Goal: Task Accomplishment & Management: Use online tool/utility

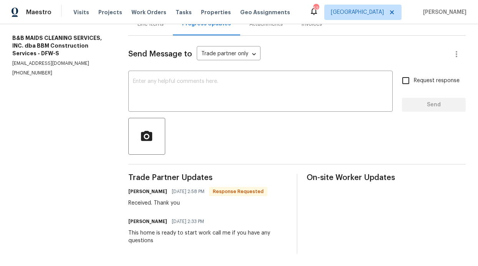
scroll to position [101, 0]
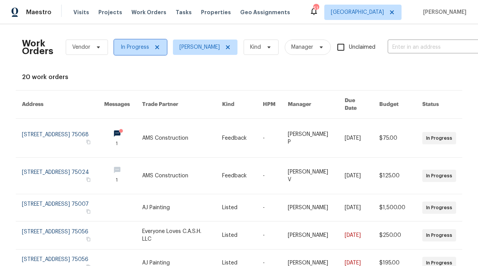
click at [156, 47] on span "In Progress" at bounding box center [140, 47] width 53 height 15
drag, startPoint x: 354, startPoint y: 52, endPoint x: 345, endPoint y: 58, distance: 11.2
click at [349, 52] on input "Unclaimed" at bounding box center [341, 47] width 16 height 16
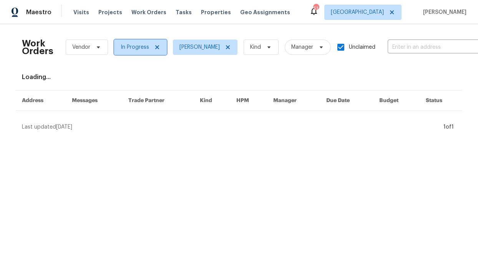
click at [160, 45] on span "In Progress" at bounding box center [140, 47] width 53 height 15
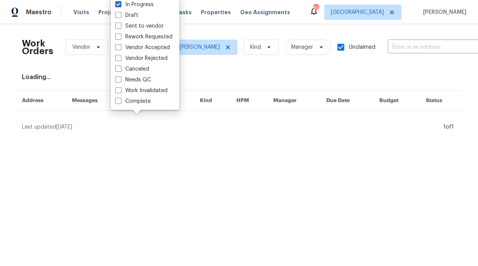
click at [158, 46] on div "Vendor Accepted" at bounding box center [145, 47] width 64 height 11
click at [224, 58] on div "Work Orders Vendor In Progress [PERSON_NAME] Kind Manager Unclaimed ​" at bounding box center [254, 47] width 464 height 34
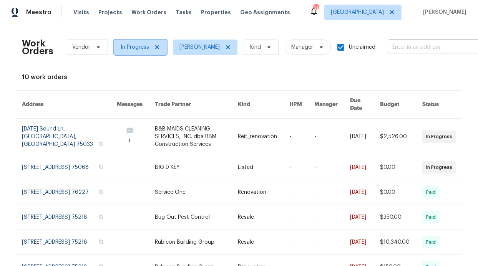
click at [154, 43] on span "In Progress" at bounding box center [140, 47] width 53 height 15
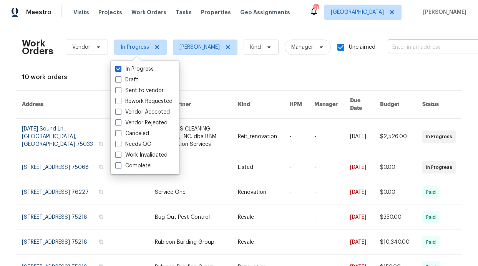
click at [349, 47] on input "Unclaimed" at bounding box center [341, 47] width 16 height 16
checkbox input "false"
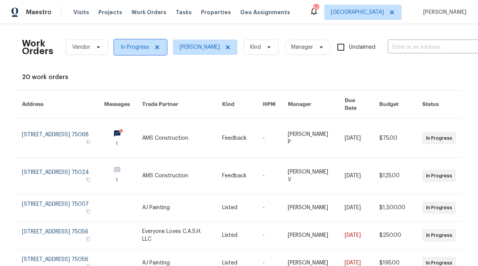
click at [152, 46] on span at bounding box center [156, 47] width 8 height 6
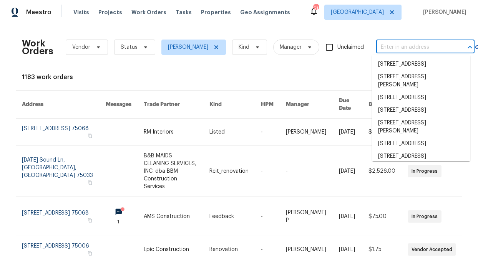
click at [404, 49] on input "text" at bounding box center [414, 48] width 77 height 12
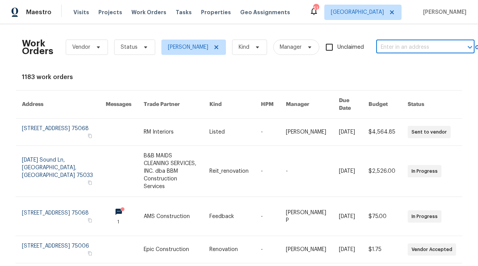
paste input "[STREET_ADDRESS]"
type input "[STREET_ADDRESS]"
click at [403, 71] on li "[STREET_ADDRESS]" at bounding box center [421, 64] width 98 height 13
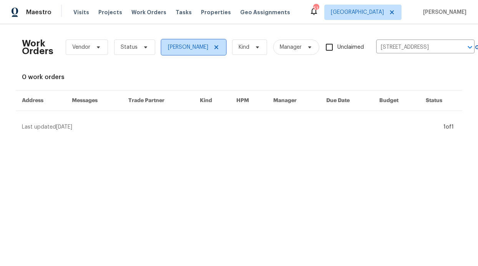
click at [218, 44] on span at bounding box center [215, 47] width 8 height 6
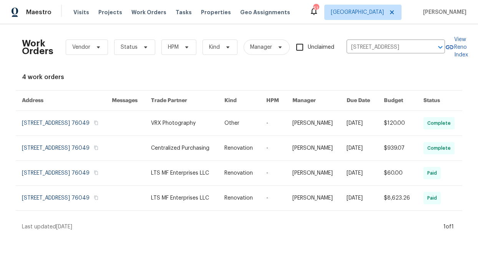
click at [80, 82] on div "Work Orders Vendor Status HPM Kind Manager Unclaimed [STREET_ADDRESS] ​ View Re…" at bounding box center [239, 130] width 434 height 201
click at [175, 49] on span "HPM" at bounding box center [173, 47] width 11 height 8
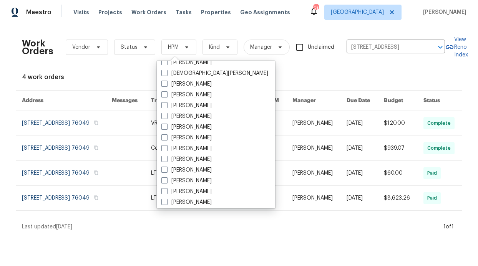
scroll to position [429, 0]
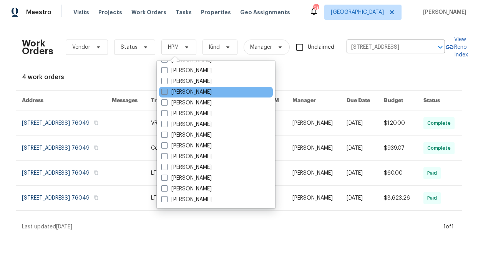
click at [197, 92] on label "[PERSON_NAME]" at bounding box center [186, 92] width 50 height 8
click at [166, 92] on input "[PERSON_NAME]" at bounding box center [163, 90] width 5 height 5
checkbox input "true"
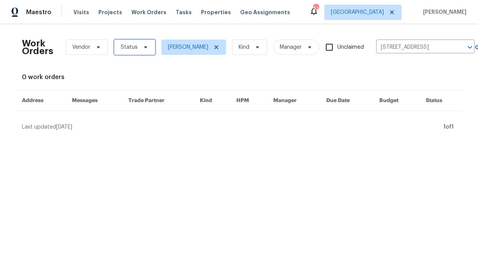
click at [144, 48] on icon at bounding box center [146, 47] width 6 height 6
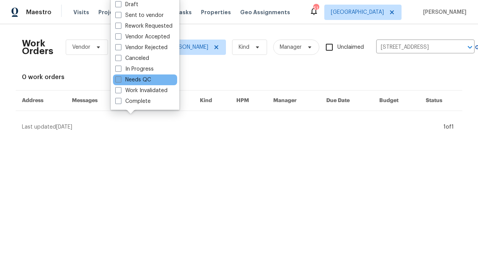
click at [146, 80] on label "Needs QC" at bounding box center [133, 80] width 36 height 8
click at [120, 80] on input "Needs QC" at bounding box center [117, 78] width 5 height 5
checkbox input "true"
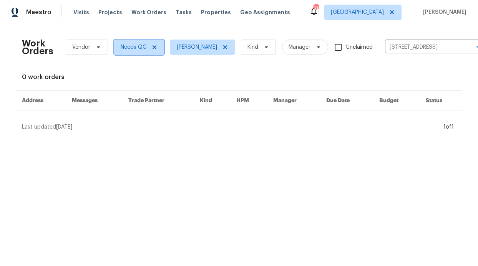
click at [155, 48] on span "Needs QC" at bounding box center [139, 47] width 50 height 15
click at [196, 76] on div "0 work orders" at bounding box center [239, 77] width 434 height 8
click at [155, 50] on span "Needs QC" at bounding box center [139, 47] width 50 height 15
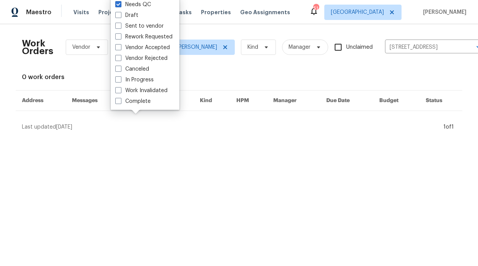
click at [218, 79] on div "0 work orders" at bounding box center [239, 77] width 434 height 8
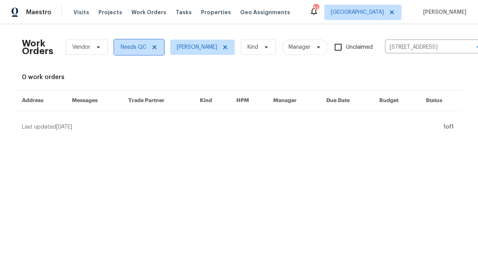
click at [154, 47] on span "Needs QC" at bounding box center [139, 47] width 50 height 15
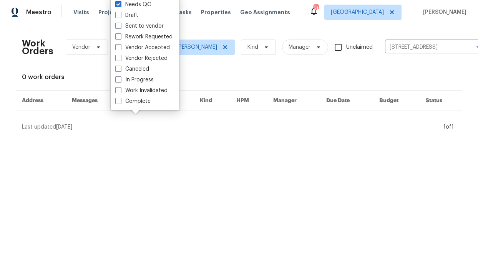
click at [222, 65] on div "Work Orders Vendor Needs QC [PERSON_NAME] Kind Manager Unclaimed [STREET_ADDRES…" at bounding box center [239, 80] width 434 height 101
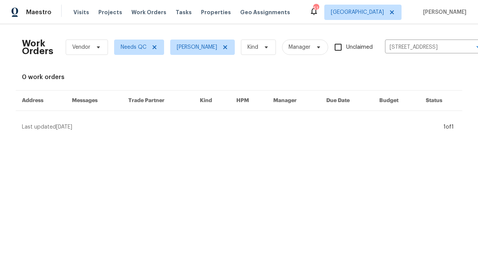
click at [204, 18] on div "Visits Projects Work Orders Tasks Properties Geo Assignments" at bounding box center [186, 12] width 226 height 15
click at [205, 10] on span "Properties" at bounding box center [216, 12] width 30 height 8
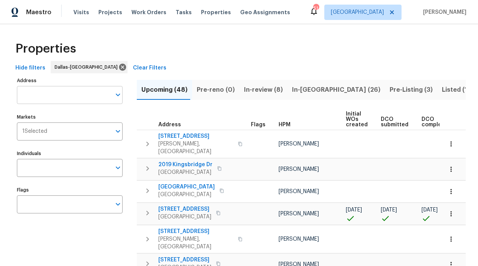
click at [61, 99] on input "Address" at bounding box center [64, 95] width 94 height 18
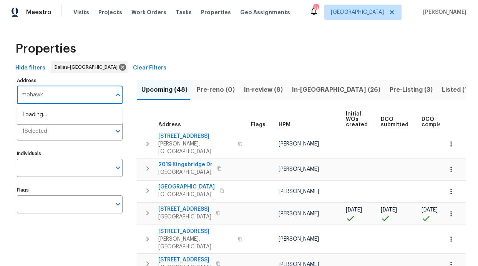
type input "mohawk"
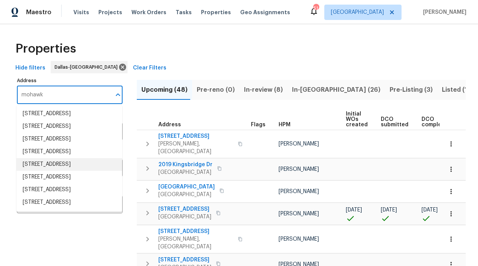
scroll to position [128, 0]
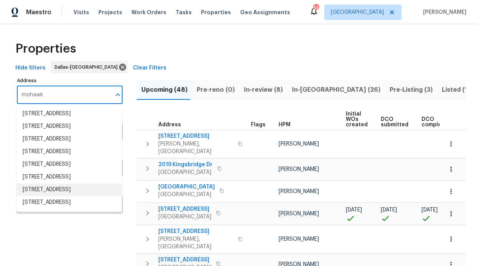
click at [63, 184] on li "[STREET_ADDRESS]" at bounding box center [70, 190] width 106 height 13
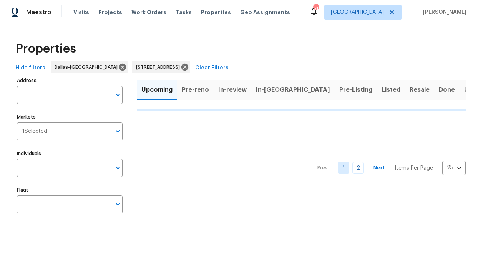
type input "[STREET_ADDRESS]"
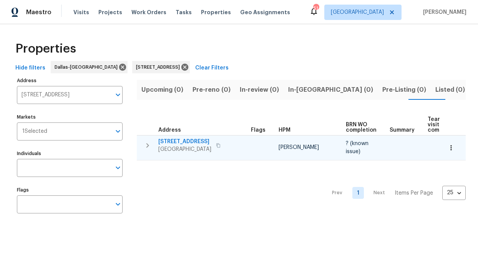
click at [173, 141] on span "[STREET_ADDRESS]" at bounding box center [184, 142] width 53 height 8
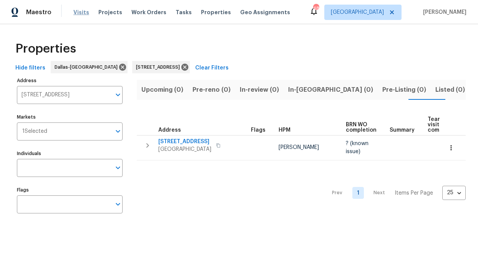
click at [76, 15] on span "Visits" at bounding box center [81, 12] width 16 height 8
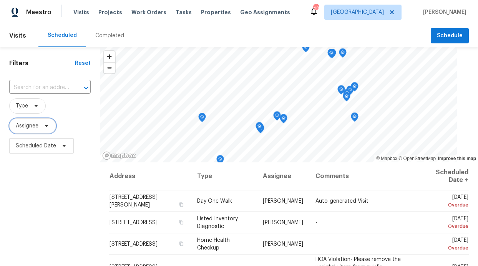
click at [35, 130] on span "Assignee" at bounding box center [32, 125] width 47 height 15
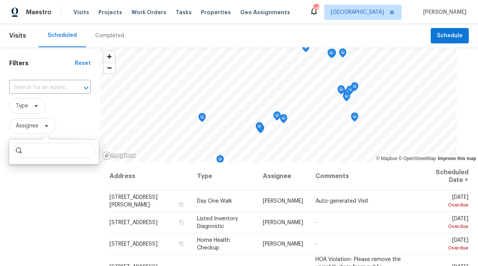
click at [36, 154] on input "search" at bounding box center [54, 150] width 82 height 15
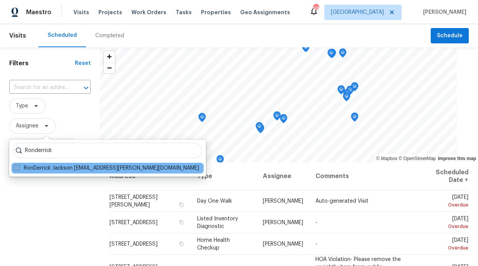
type input "Ronderrick"
click at [49, 170] on label "RonDerrick Jackson [EMAIL_ADDRESS][PERSON_NAME][DOMAIN_NAME]" at bounding box center [106, 168] width 185 height 8
click at [19, 169] on input "RonDerrick Jackson [EMAIL_ADDRESS][PERSON_NAME][DOMAIN_NAME]" at bounding box center [16, 166] width 5 height 5
checkbox input "true"
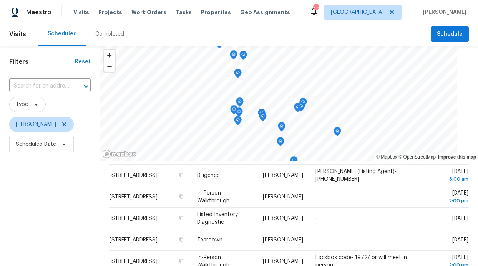
scroll to position [3, 0]
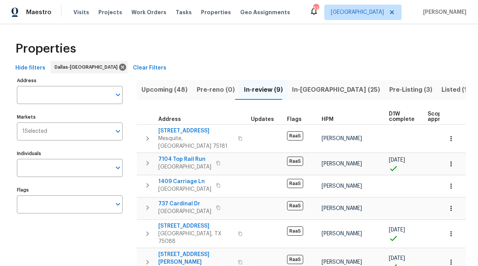
scroll to position [4, 0]
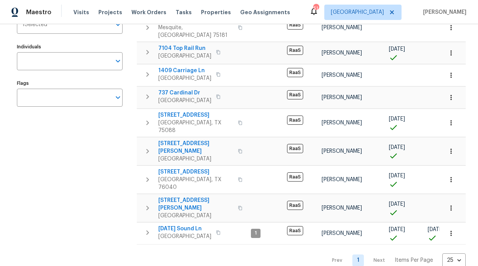
click at [101, 80] on div "Address Address Markets 1 Selected Markets Individuals Individuals Flags Flags" at bounding box center [74, 117] width 115 height 299
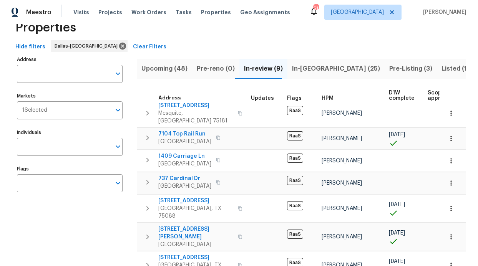
scroll to position [0, 0]
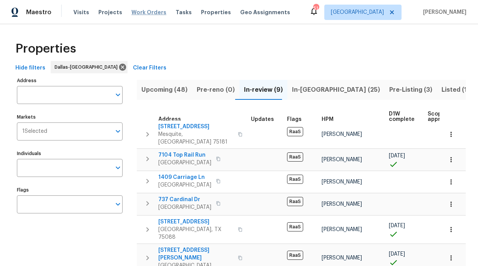
click at [148, 10] on span "Work Orders" at bounding box center [148, 12] width 35 height 8
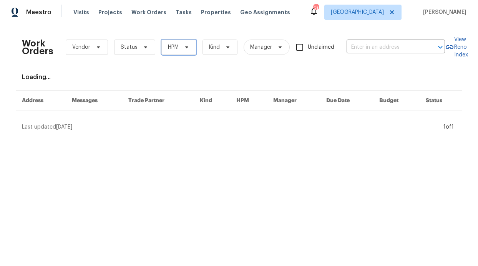
click at [162, 45] on span "HPM" at bounding box center [178, 47] width 35 height 15
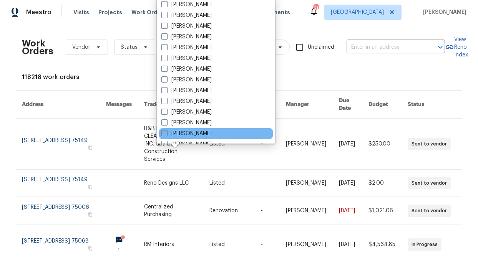
scroll to position [429, 0]
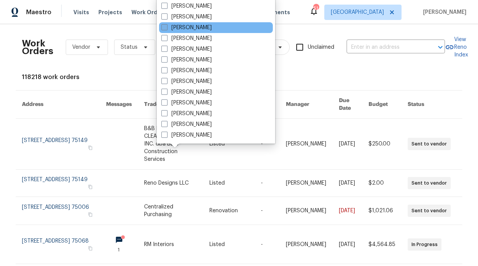
click at [191, 28] on label "[PERSON_NAME]" at bounding box center [186, 28] width 50 height 8
click at [166, 28] on input "[PERSON_NAME]" at bounding box center [163, 26] width 5 height 5
checkbox input "true"
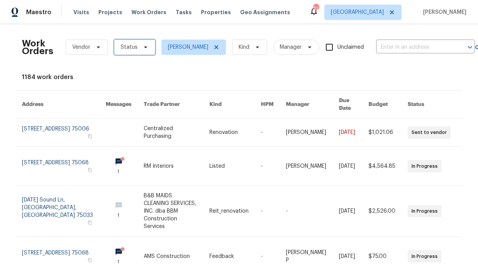
click at [138, 43] on span "Status" at bounding box center [134, 47] width 41 height 15
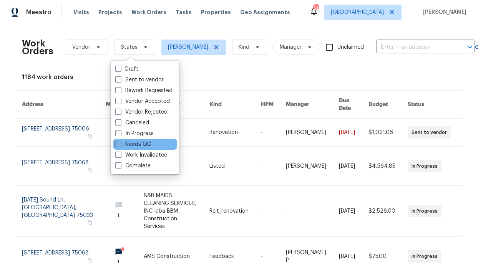
click at [135, 144] on label "Needs QC" at bounding box center [133, 145] width 36 height 8
click at [120, 144] on input "Needs QC" at bounding box center [117, 143] width 5 height 5
checkbox input "true"
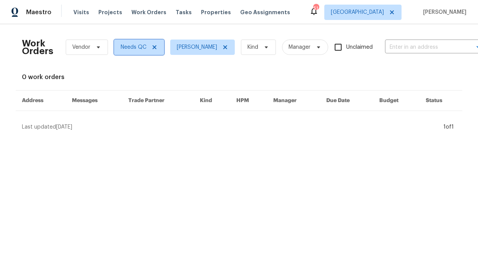
click at [150, 51] on span "Needs QC" at bounding box center [139, 47] width 50 height 15
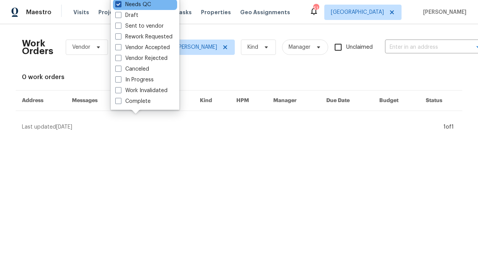
click at [116, 8] on label "Needs QC" at bounding box center [133, 5] width 36 height 8
click at [116, 6] on input "Needs QC" at bounding box center [117, 3] width 5 height 5
checkbox input "false"
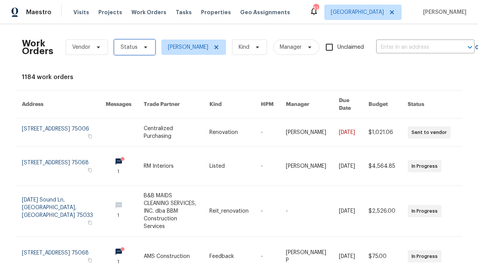
click at [128, 42] on span "Status" at bounding box center [134, 47] width 41 height 15
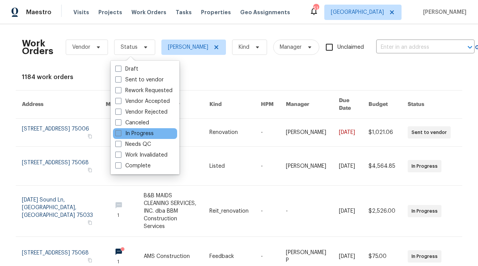
click at [134, 133] on label "In Progress" at bounding box center [134, 134] width 38 height 8
click at [120, 133] on input "In Progress" at bounding box center [117, 132] width 5 height 5
checkbox input "true"
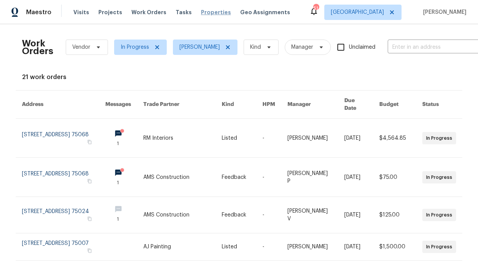
click at [212, 11] on span "Properties" at bounding box center [216, 12] width 30 height 8
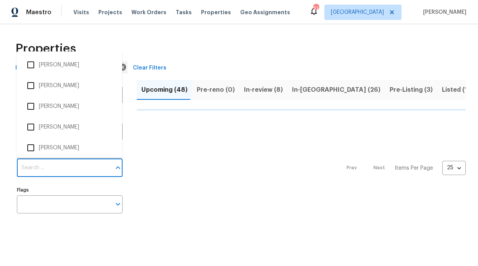
click at [65, 176] on input "Individuals" at bounding box center [64, 168] width 94 height 18
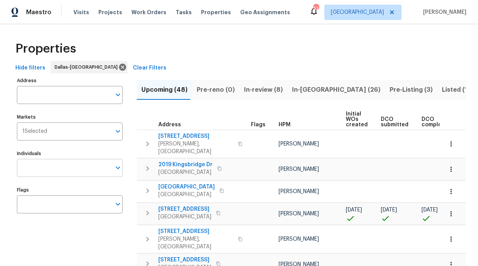
click at [65, 174] on input "Individuals" at bounding box center [64, 168] width 94 height 18
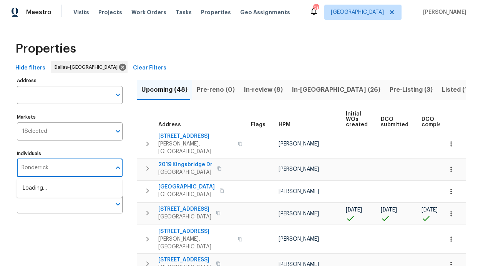
type input "Ronderrick"
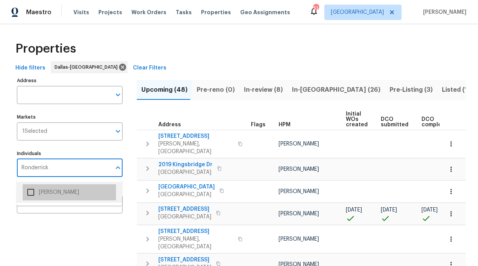
click at [67, 189] on li "[PERSON_NAME]" at bounding box center [69, 192] width 93 height 16
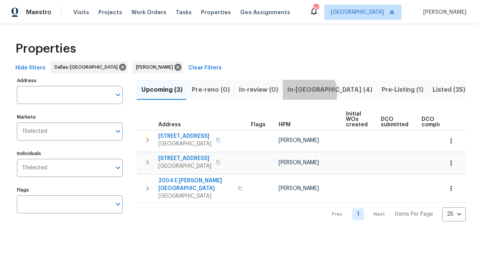
click at [304, 93] on span "In-reno (4)" at bounding box center [329, 90] width 85 height 11
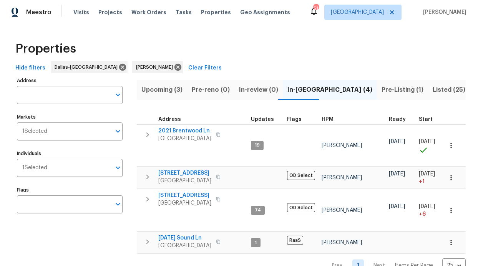
click at [382, 92] on span "Pre-Listing (1)" at bounding box center [403, 90] width 42 height 11
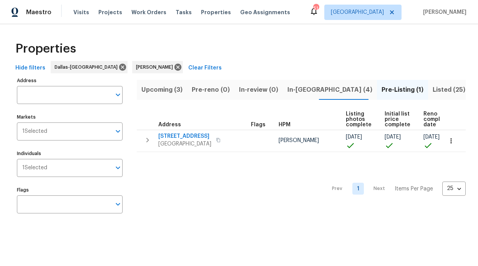
click at [287, 91] on span "In-reno (4)" at bounding box center [329, 90] width 85 height 11
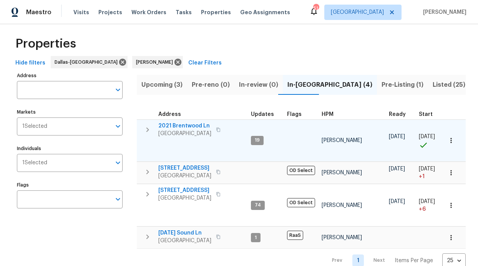
scroll to position [30, 0]
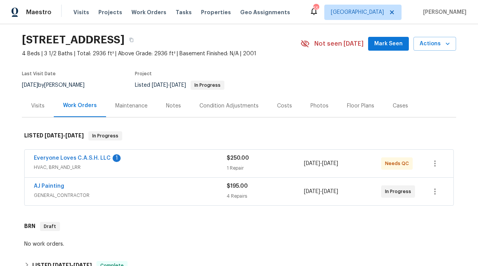
scroll to position [23, 0]
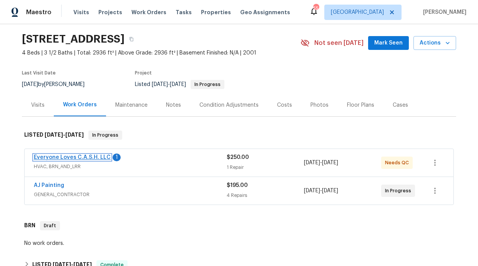
click at [63, 155] on link "Everyone Loves C.A.S.H. LLC" at bounding box center [72, 157] width 77 height 5
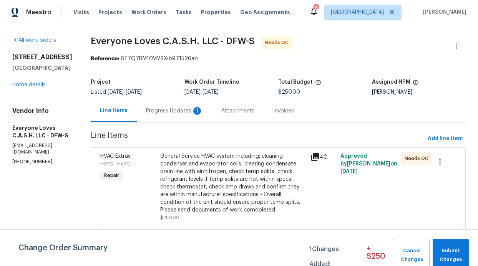
click at [185, 114] on div "Progress Updates 1" at bounding box center [174, 111] width 57 height 8
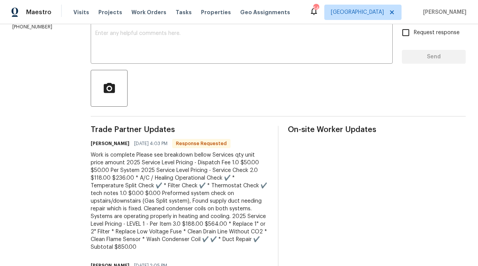
scroll to position [135, 0]
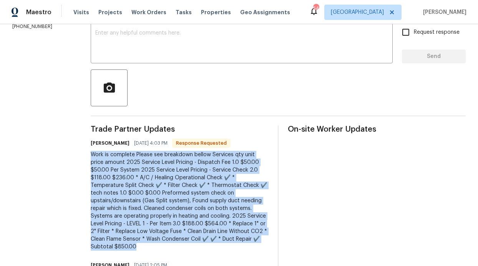
drag, startPoint x: 105, startPoint y: 154, endPoint x: 228, endPoint y: 242, distance: 151.8
click at [229, 246] on div "Work is complete Please see breakdown bellow Services qty unit price amount 202…" at bounding box center [180, 201] width 178 height 100
copy div "Work is complete Please see breakdown bellow Services qty unit price amount 202…"
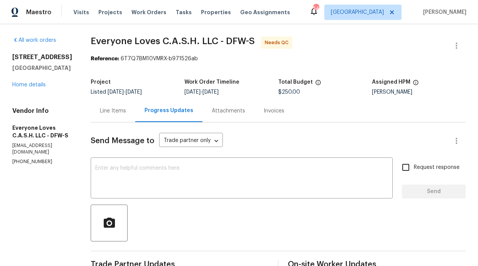
click at [120, 113] on div "Line Items" at bounding box center [113, 111] width 26 height 8
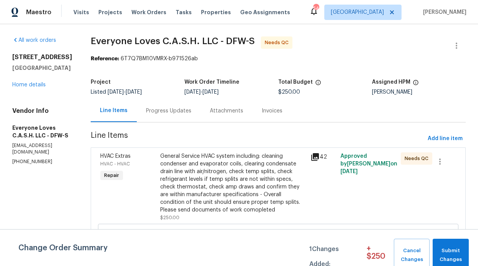
click at [155, 175] on div "HVAC Extras HVAC - HVAC Repair" at bounding box center [128, 187] width 60 height 74
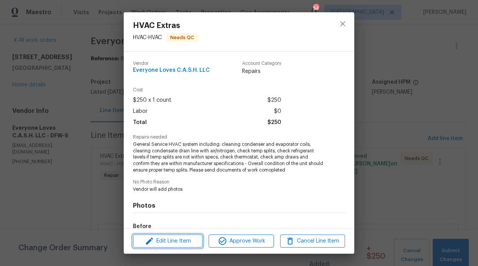
click at [178, 242] on span "Edit Line Item" at bounding box center [167, 242] width 65 height 10
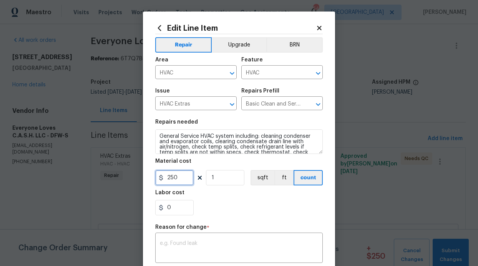
click at [164, 180] on input "250" at bounding box center [174, 177] width 38 height 15
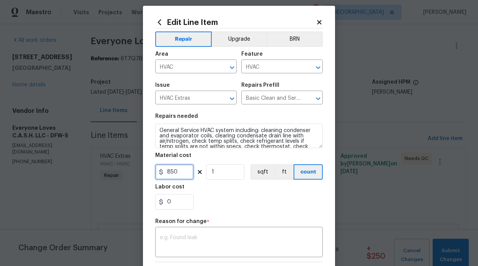
scroll to position [14, 0]
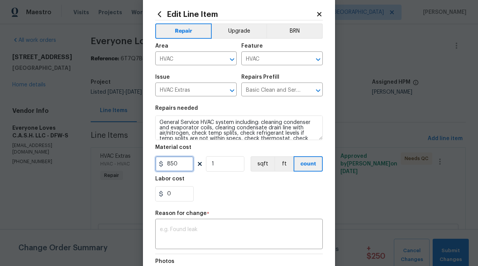
type input "850"
click at [191, 235] on div "Repair Upgrade BRN Area HVAC ​ Feature HVAC ​ Issue HVAC Extras ​ Repairs Prefi…" at bounding box center [239, 173] width 168 height 306
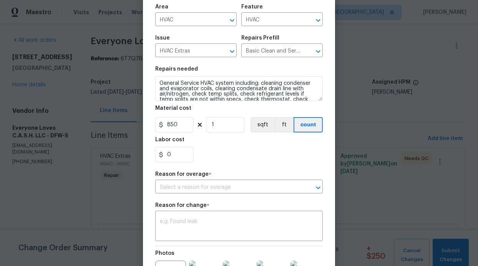
scroll to position [82, 0]
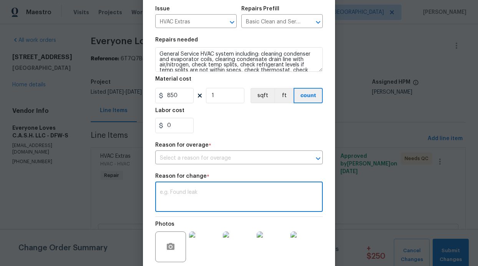
paste textarea "Work is complete Please see breakdown bellow Services qty unit price amount 202…"
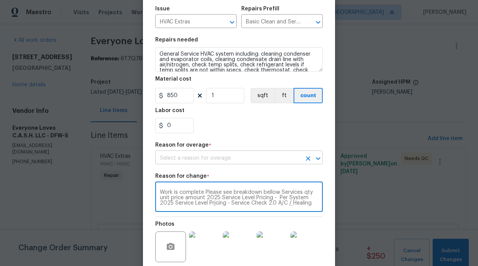
scroll to position [48, 0]
type textarea "Work is complete Please see breakdown bellow Services qty unit price amount 202…"
click at [217, 159] on input "text" at bounding box center [228, 159] width 146 height 12
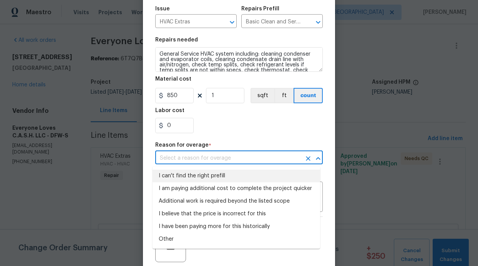
click at [205, 178] on li "I can't find the right prefill" at bounding box center [237, 176] width 168 height 13
type input "I can't find the right prefill"
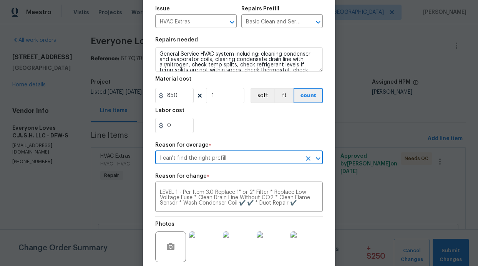
scroll to position [151, 0]
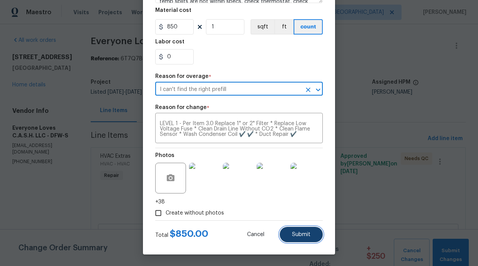
click at [297, 239] on button "Submit" at bounding box center [301, 234] width 43 height 15
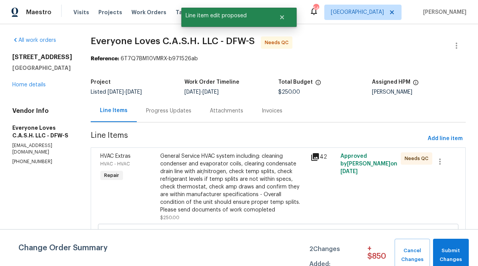
scroll to position [0, 0]
click at [443, 249] on span "Submit Changes" at bounding box center [451, 256] width 28 height 18
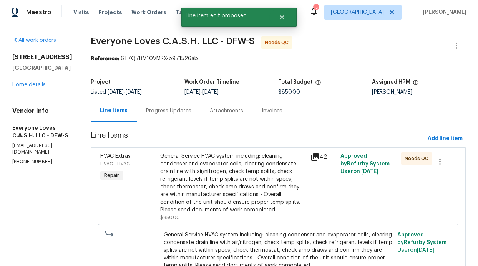
click at [278, 183] on div "General Service HVAC system including: cleaning condenser and evaporator coils,…" at bounding box center [233, 183] width 146 height 61
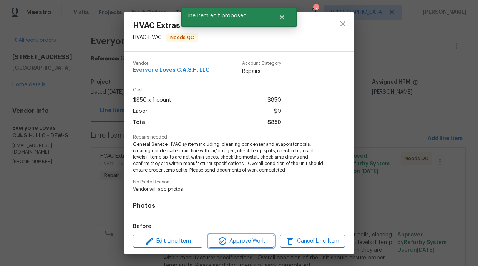
click at [247, 238] on span "Approve Work" at bounding box center [241, 242] width 60 height 10
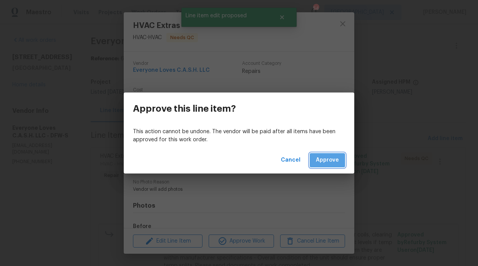
click at [339, 159] on span "Approve" at bounding box center [327, 161] width 23 height 10
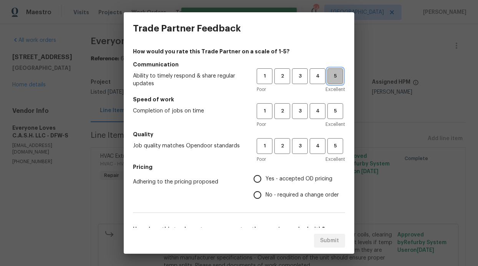
click at [328, 75] on span "5" at bounding box center [335, 76] width 14 height 9
click at [329, 105] on button "5" at bounding box center [335, 111] width 16 height 16
click at [329, 140] on button "5" at bounding box center [335, 146] width 16 height 16
click at [287, 176] on span "Yes - accepted OD pricing" at bounding box center [299, 179] width 67 height 8
click at [266, 176] on input "Yes - accepted OD pricing" at bounding box center [257, 179] width 16 height 16
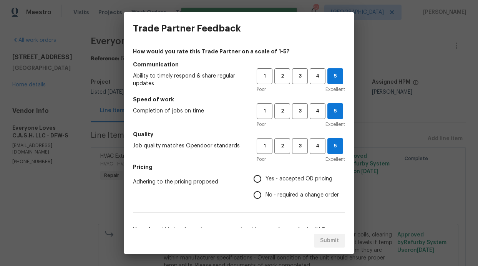
radio input "true"
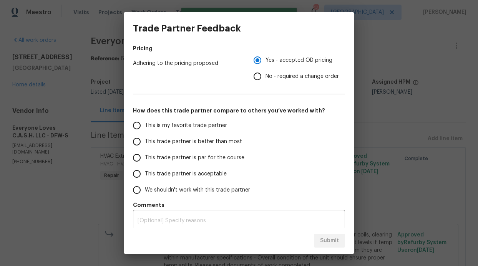
scroll to position [124, 0]
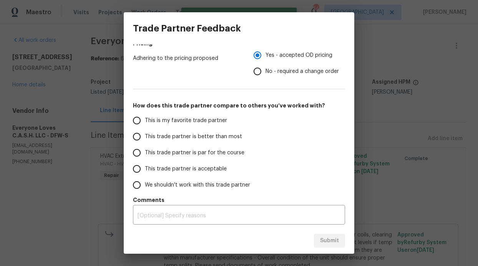
click at [190, 139] on span "This trade partner is better than most" at bounding box center [193, 137] width 97 height 8
click at [145, 139] on input "This trade partner is better than most" at bounding box center [137, 137] width 16 height 16
click at [324, 236] on span "Submit" at bounding box center [329, 241] width 19 height 10
radio input "true"
